Goal: Find specific page/section: Find specific page/section

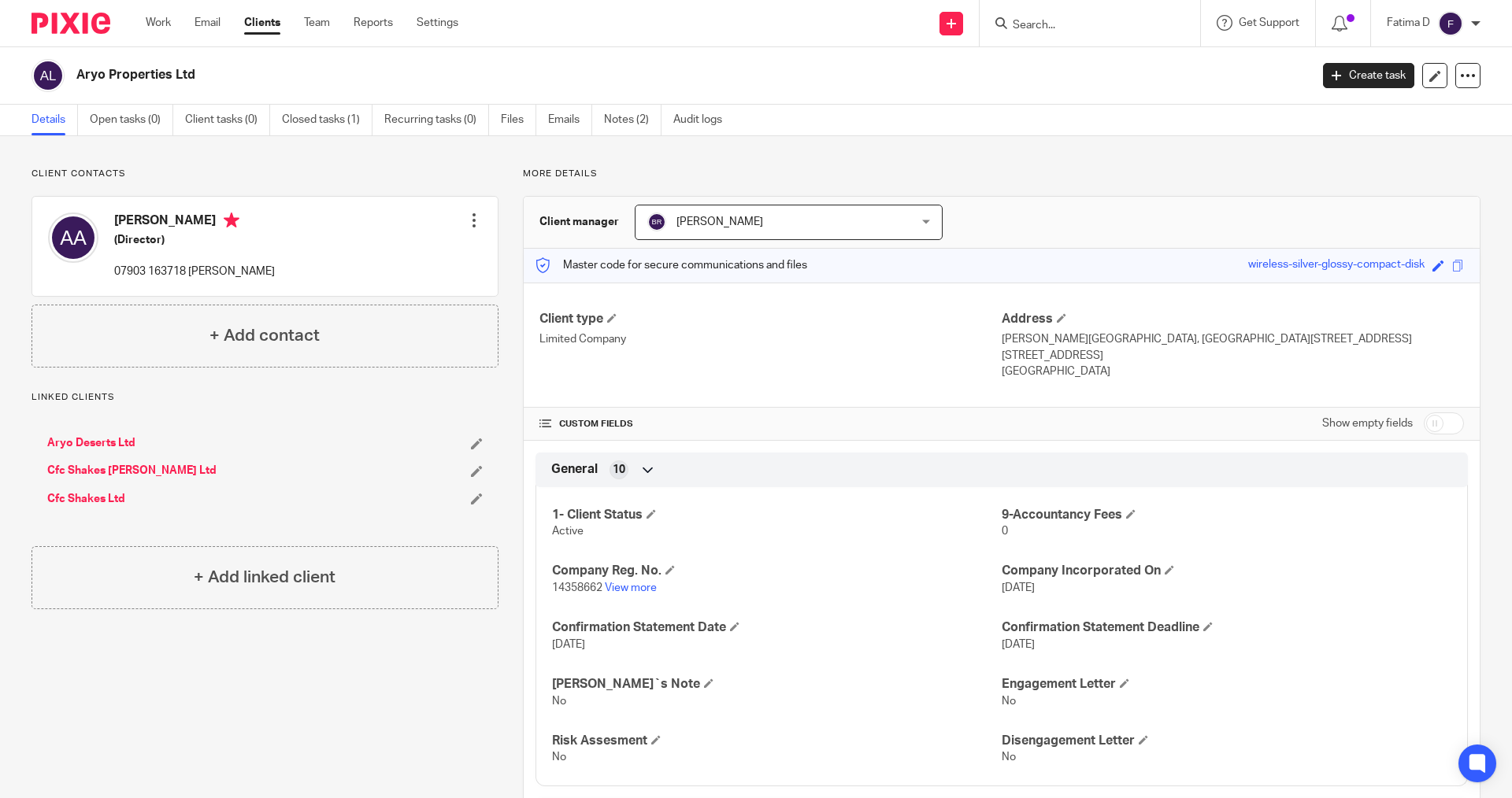
click at [1035, 24] on input "Search" at bounding box center [1082, 26] width 142 height 15
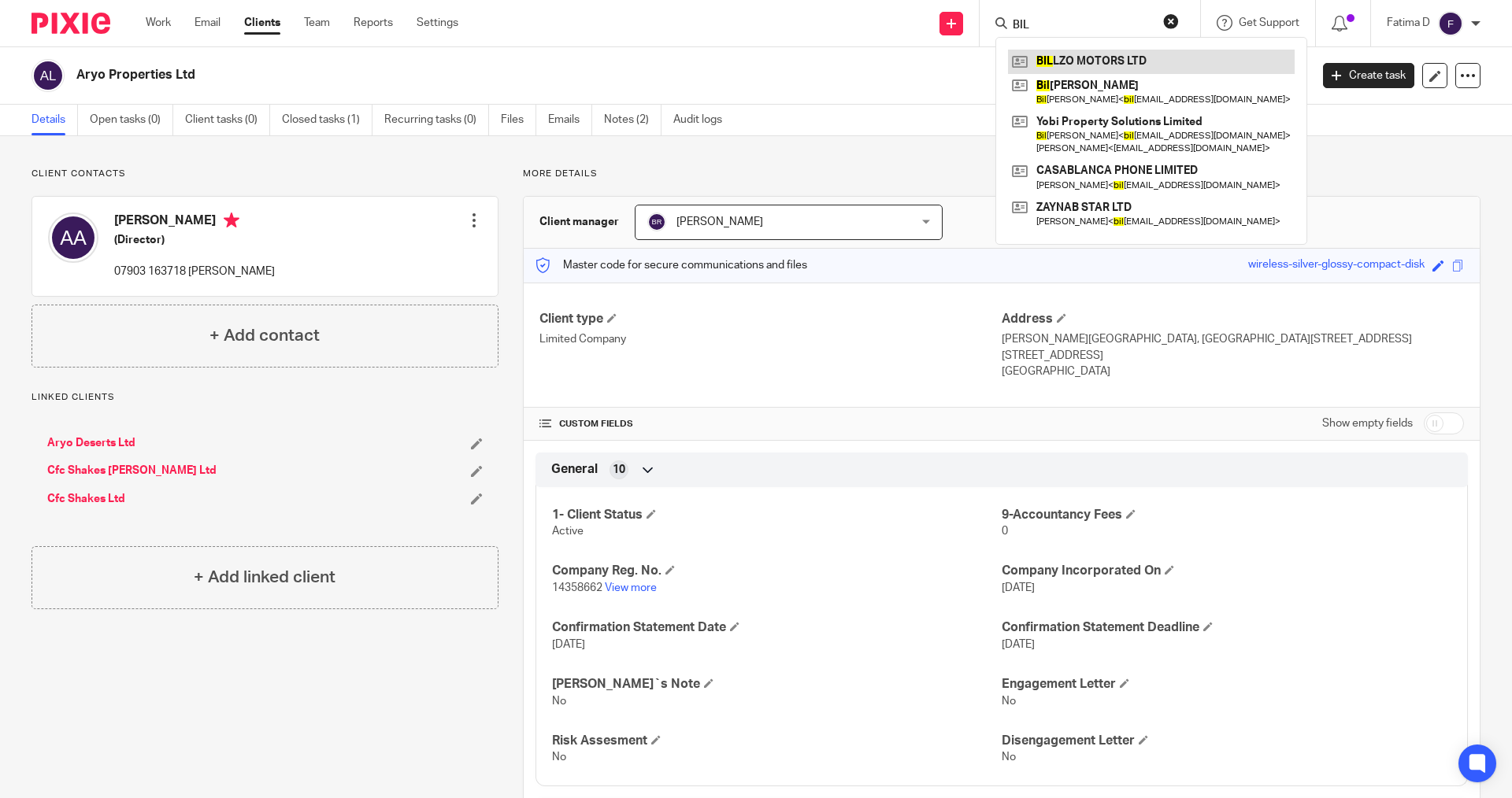
type input "BIL"
click at [1059, 60] on link at bounding box center [1151, 61] width 286 height 23
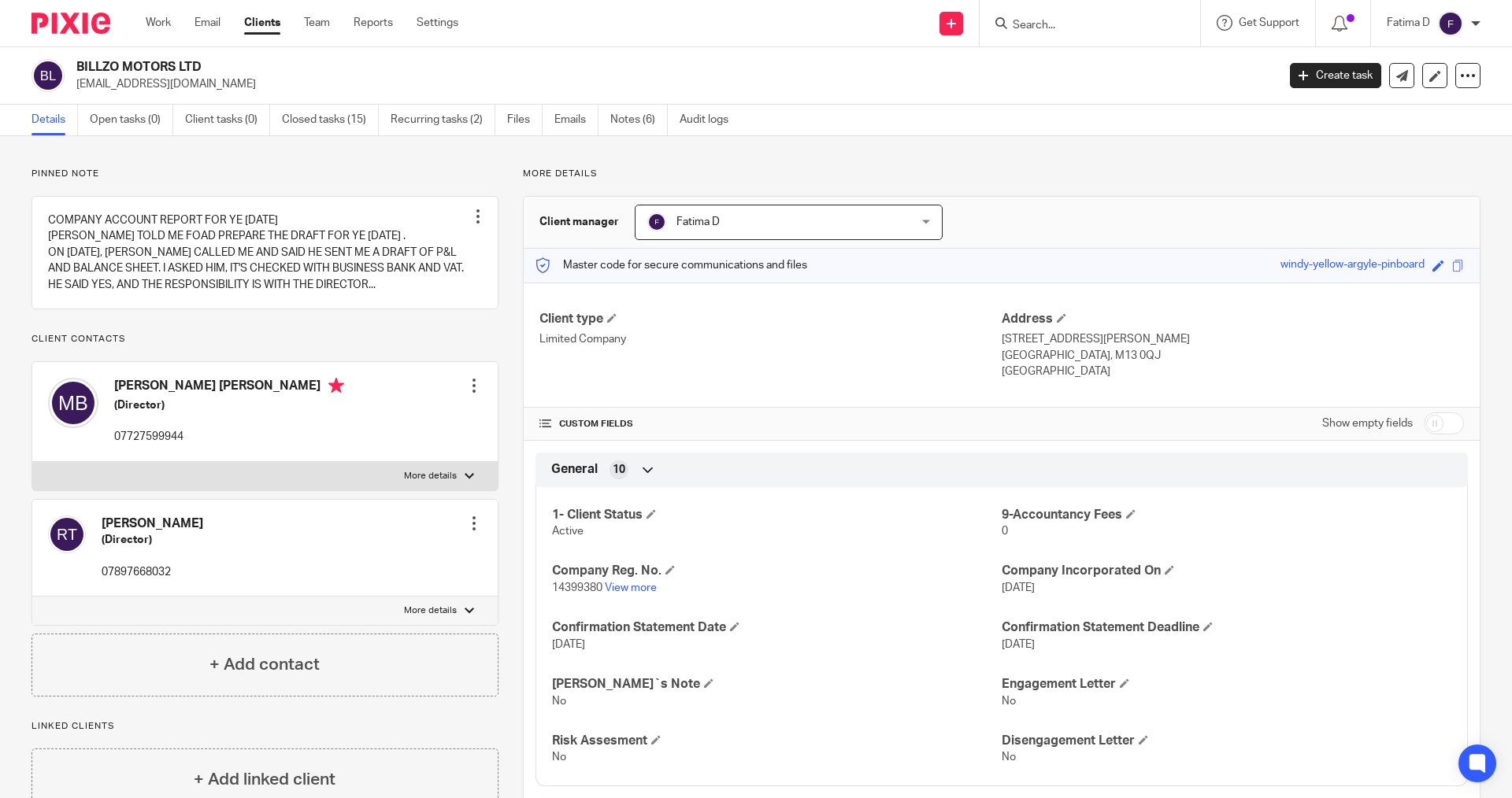
click at [245, 547] on div "[PERSON_NAME] (Director) 07897668032 Edit contact Create client from contact Ex…" at bounding box center [265, 548] width 465 height 97
click at [464, 472] on div at bounding box center [469, 476] width 10 height 10
click at [32, 462] on input "More details" at bounding box center [32, 461] width 1 height 1
checkbox input "true"
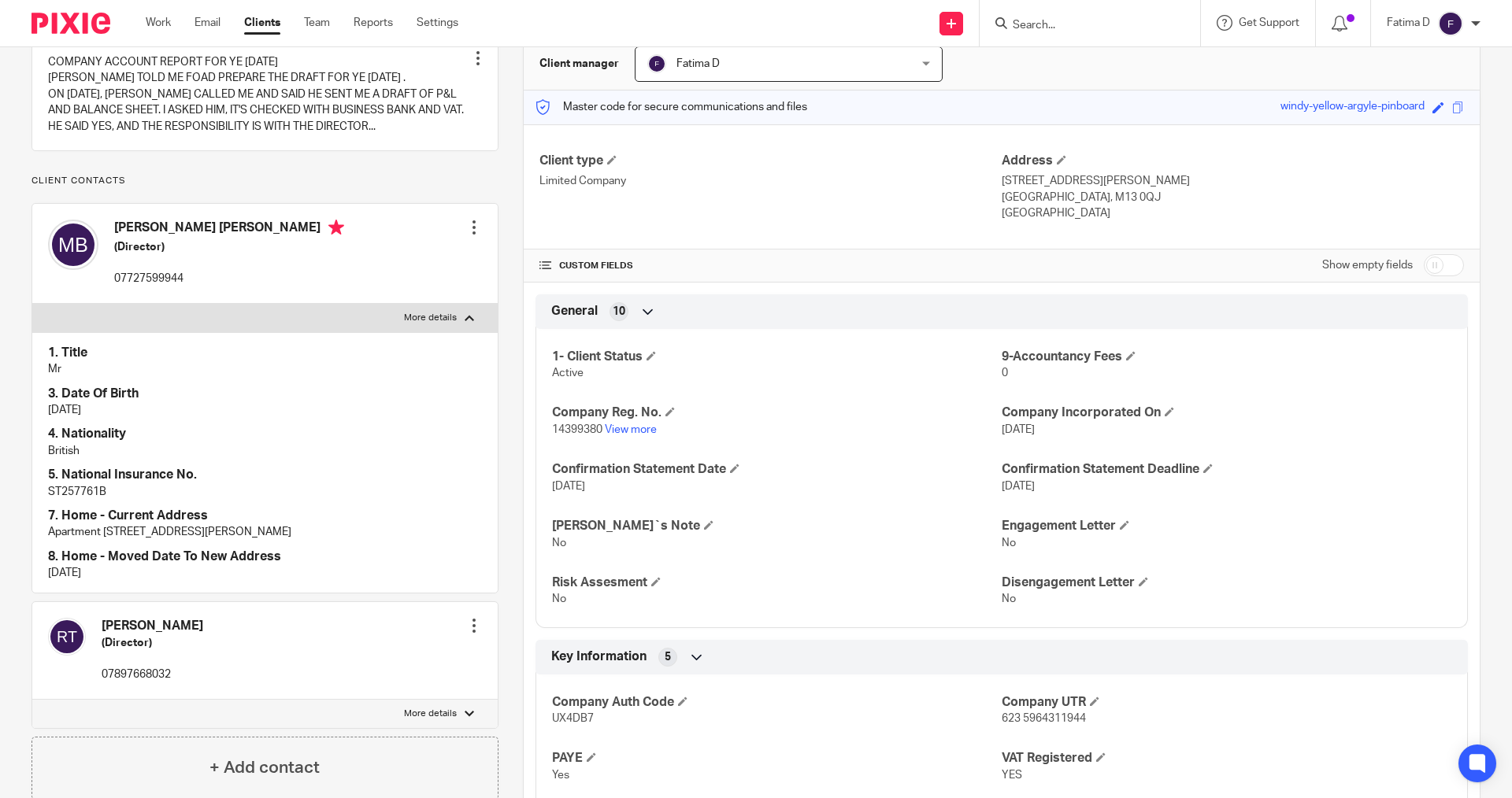
scroll to position [158, 0]
click at [464, 720] on div at bounding box center [469, 715] width 10 height 10
click at [32, 700] on input "More details" at bounding box center [32, 699] width 1 height 1
checkbox input "true"
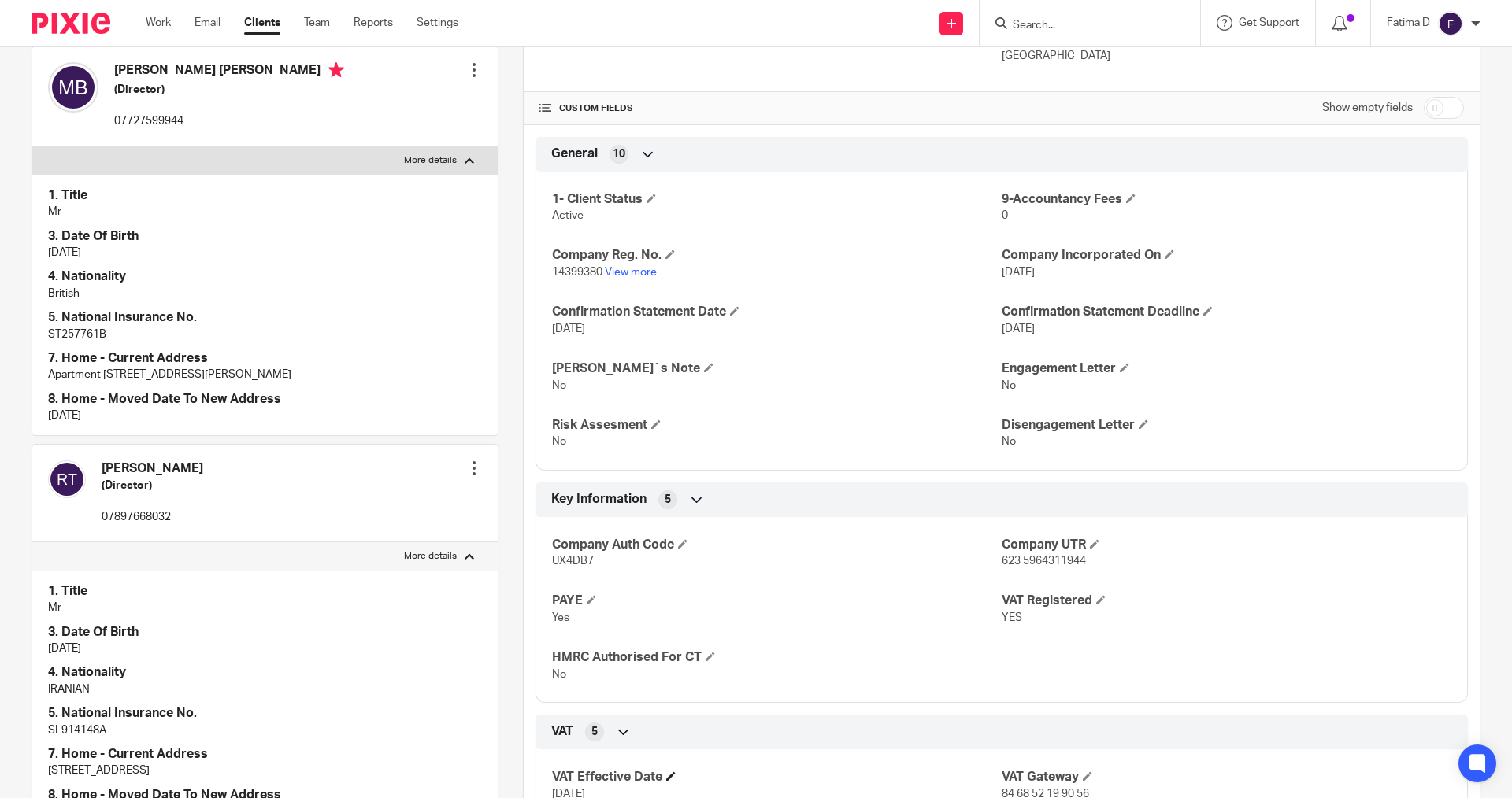
scroll to position [315, 0]
click at [241, 234] on h4 "3. Date Of Birth" at bounding box center [265, 237] width 434 height 16
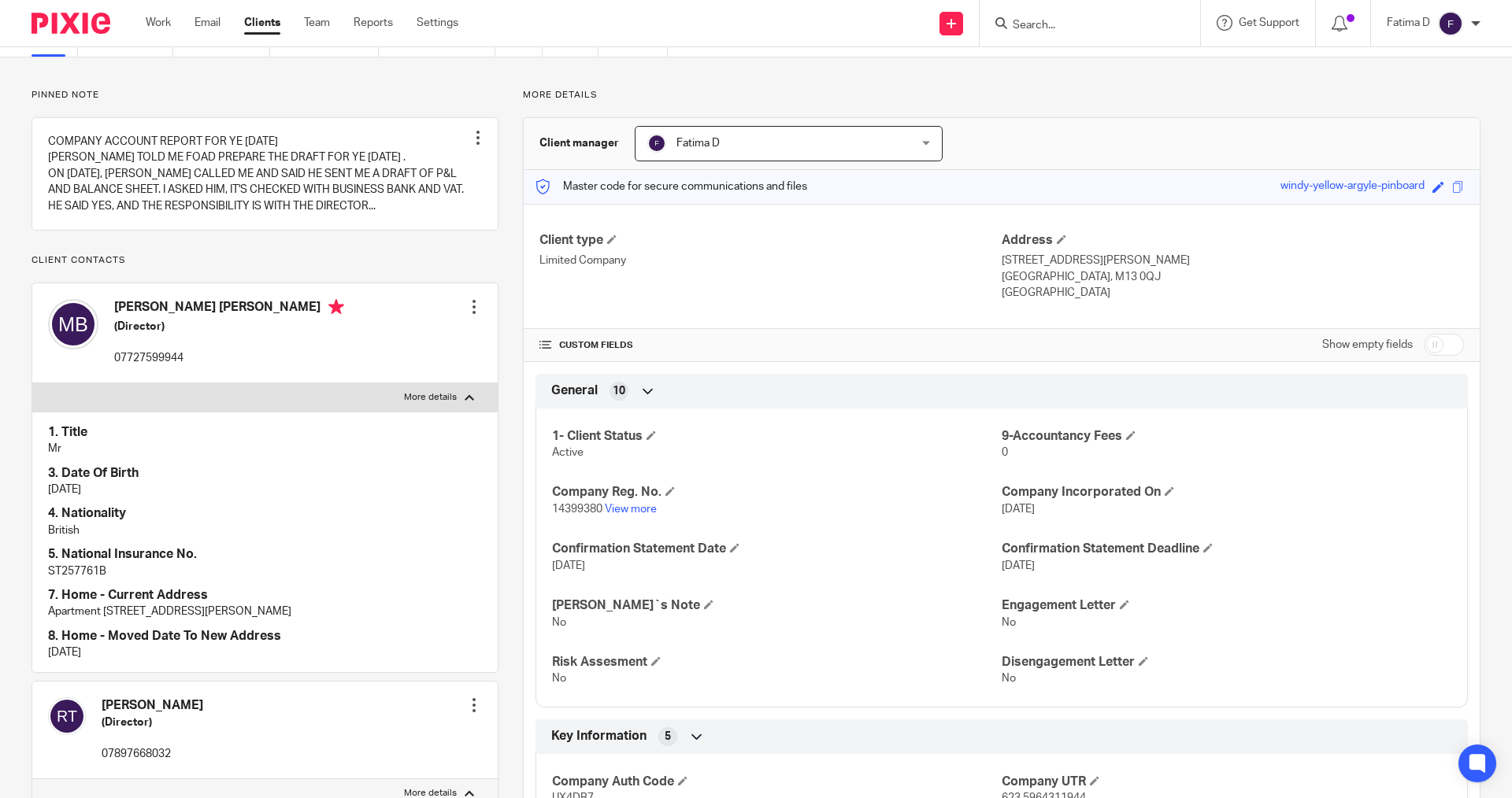
click at [1033, 27] on input "Search" at bounding box center [1082, 26] width 142 height 15
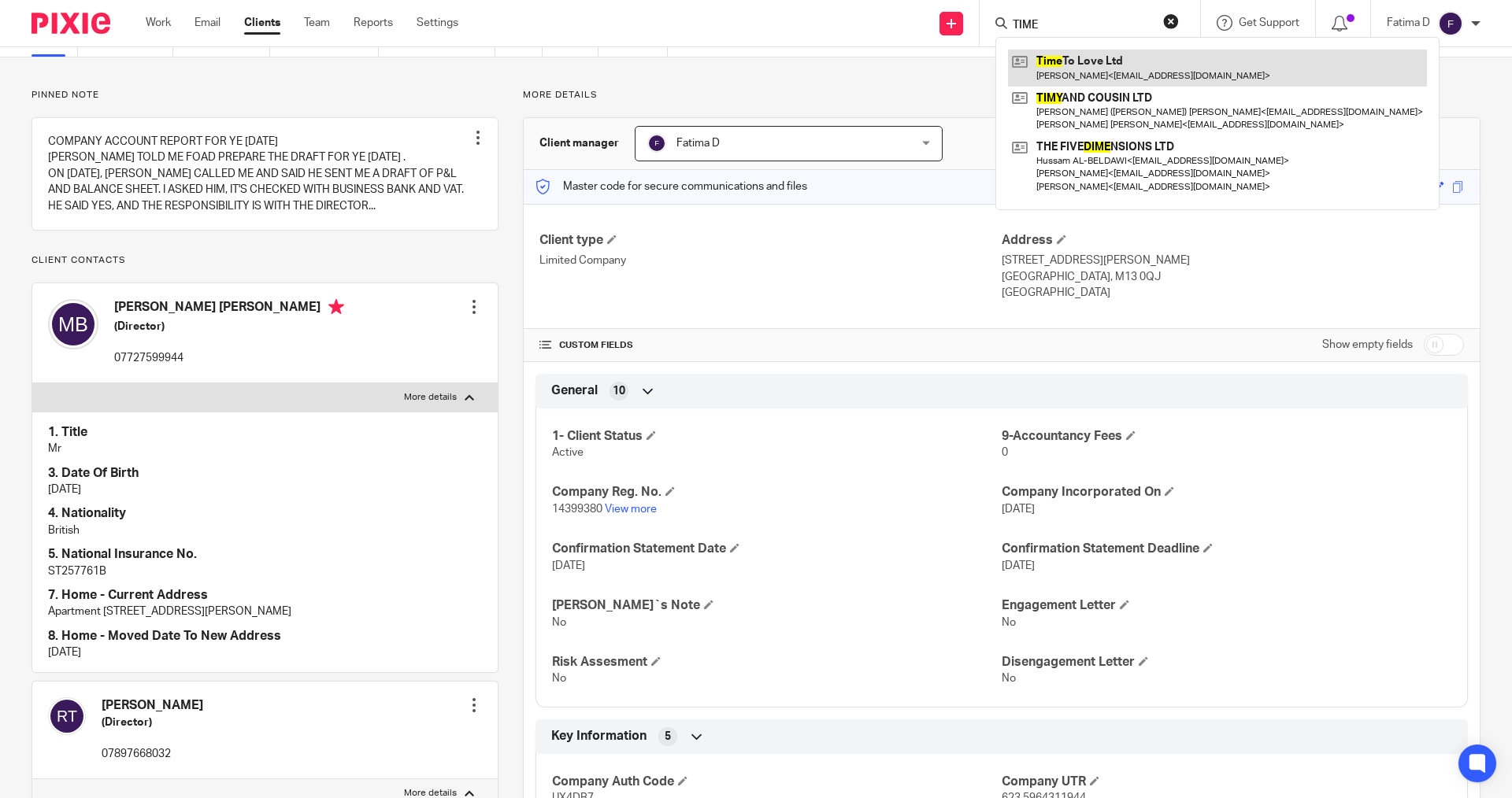
type input "TIME"
click at [1104, 67] on link at bounding box center [1218, 67] width 419 height 36
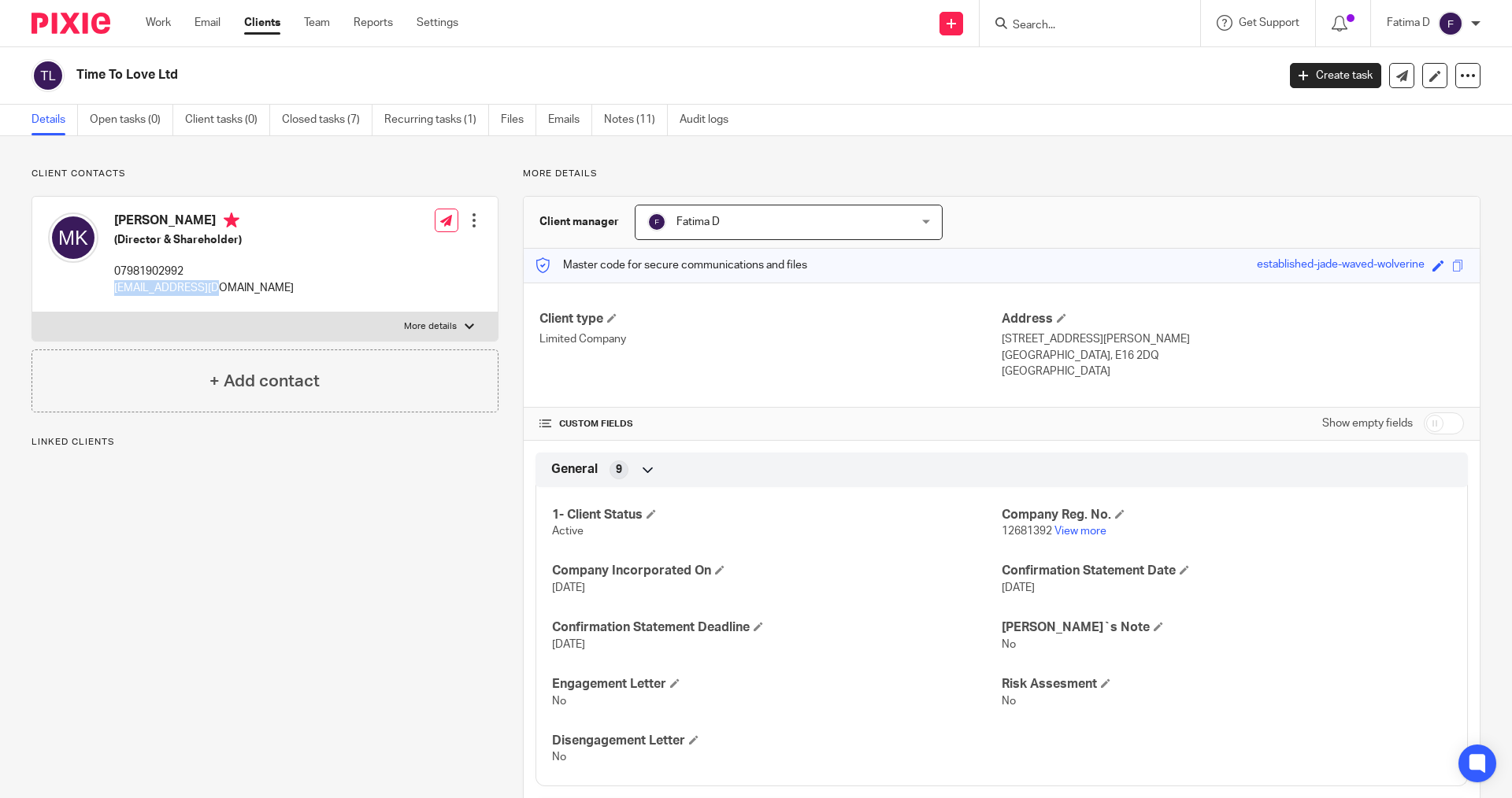
click at [114, 297] on div "Mohammad Reza KESHAVARZI (Director & Shareholder) 07981902992 rezakio@ymail.com" at bounding box center [171, 254] width 246 height 99
copy p "[EMAIL_ADDRESS][DOMAIN_NAME]"
click at [1071, 533] on link "View more" at bounding box center [1080, 531] width 52 height 11
click at [1035, 19] on input "Search" at bounding box center [1082, 26] width 142 height 15
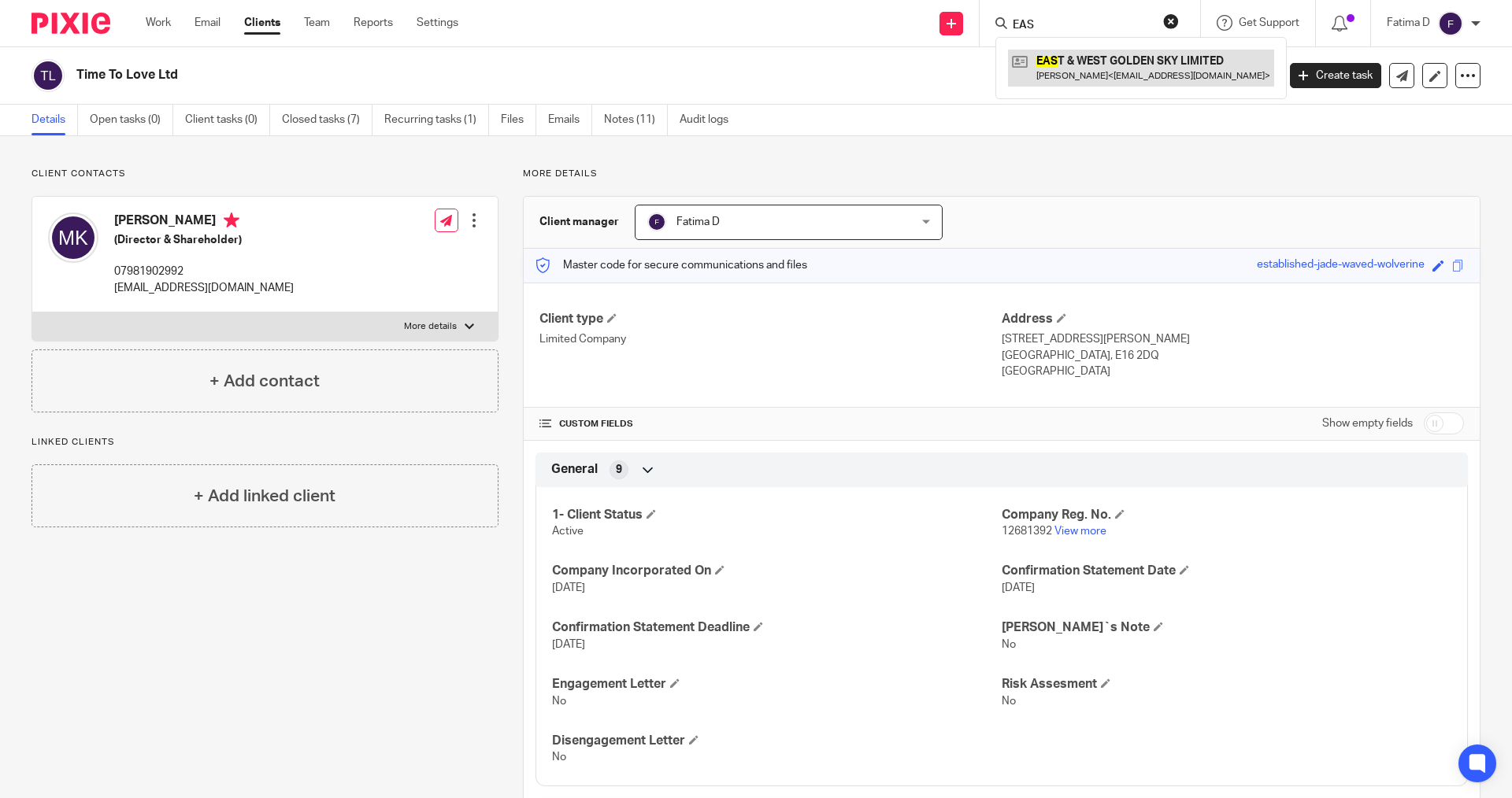
type input "EAS"
click at [1094, 59] on link at bounding box center [1141, 67] width 266 height 36
